Goal: Navigation & Orientation: Find specific page/section

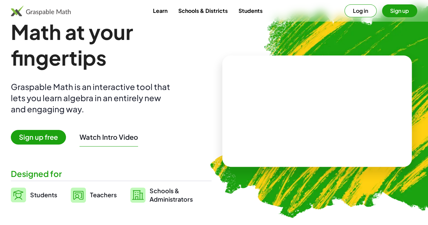
scroll to position [20, 0]
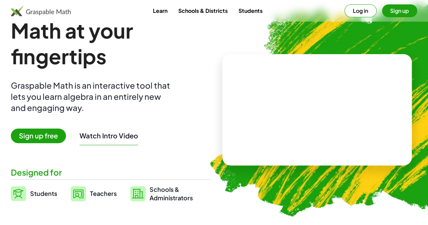
click at [348, 11] on button "Log in" at bounding box center [360, 10] width 32 height 13
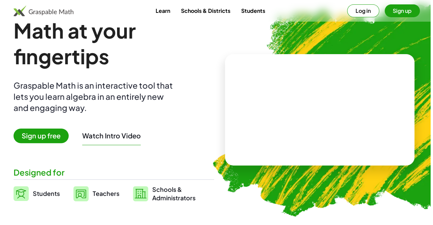
scroll to position [0, 0]
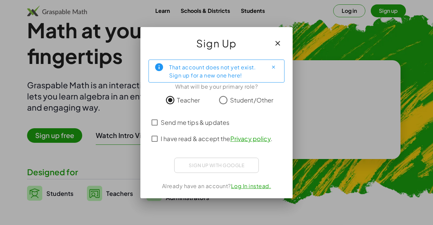
click at [189, 144] on label "I have read & accept the Privacy policy ." at bounding box center [217, 139] width 112 height 16
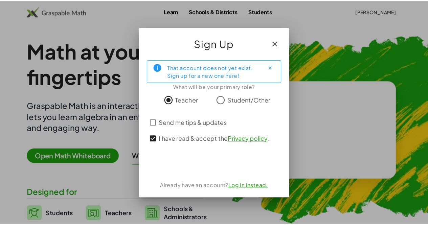
scroll to position [20, 0]
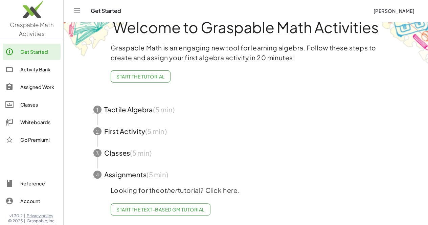
scroll to position [18, 0]
click at [49, 73] on div "Activity Bank" at bounding box center [39, 69] width 38 height 8
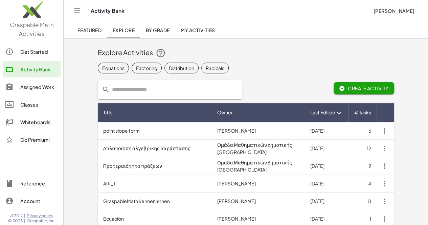
click at [43, 105] on div "Classes" at bounding box center [39, 104] width 38 height 8
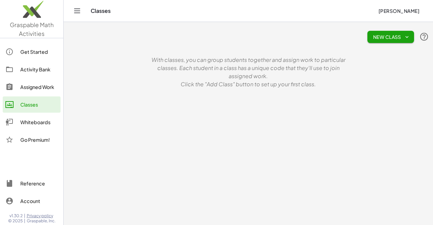
click at [51, 86] on div "Assigned Work" at bounding box center [39, 87] width 38 height 8
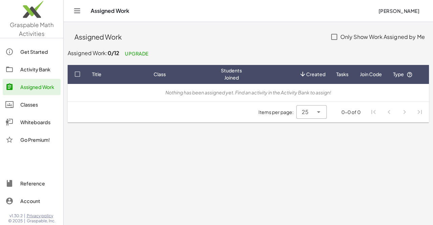
click at [51, 67] on div "Activity Bank" at bounding box center [39, 69] width 38 height 8
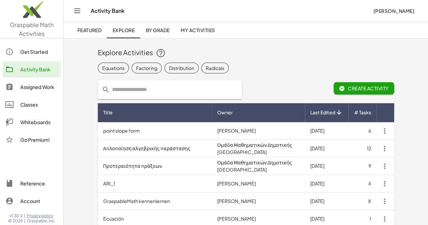
click at [161, 34] on link "By Grade" at bounding box center [157, 30] width 35 height 16
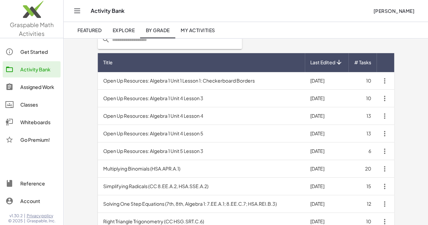
scroll to position [49, 0]
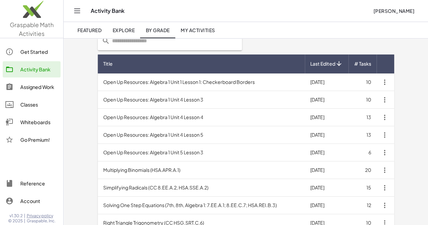
click at [85, 32] on span "Featured" at bounding box center [89, 30] width 24 height 6
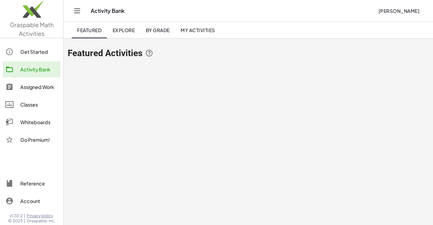
click at [77, 11] on icon "Toggle navigation" at bounding box center [77, 11] width 6 height 4
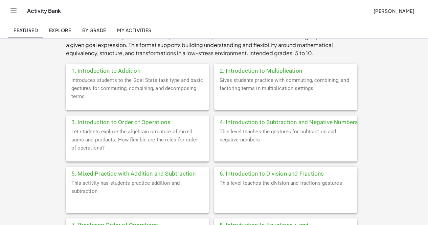
scroll to position [154, 0]
